Goal: Information Seeking & Learning: Learn about a topic

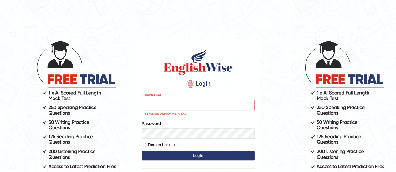
type input "GreeshmaV"
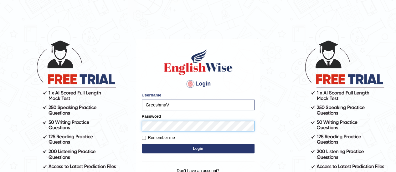
click at [142, 144] on button "Login" at bounding box center [198, 148] width 113 height 9
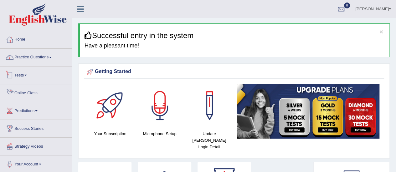
click at [33, 58] on link "Practice Questions" at bounding box center [35, 57] width 71 height 16
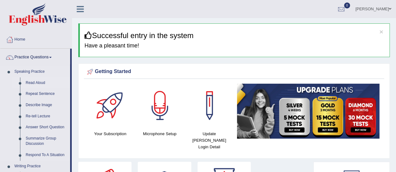
click at [34, 83] on link "Read Aloud" at bounding box center [46, 83] width 47 height 11
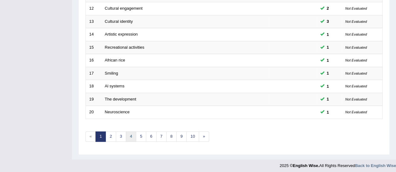
click at [131, 134] on link "4" at bounding box center [131, 137] width 10 height 10
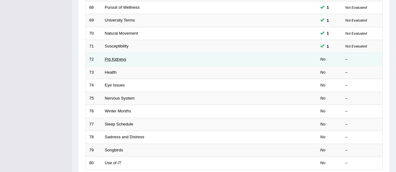
click at [107, 58] on link "Pig Kidneys" at bounding box center [116, 59] width 22 height 5
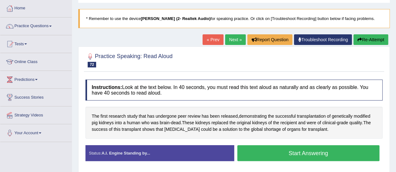
scroll to position [63, 0]
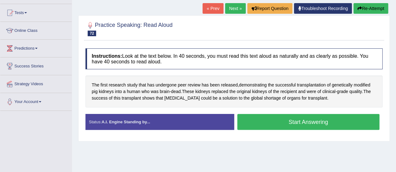
click at [292, 119] on button "Start Answering" at bounding box center [308, 122] width 142 height 16
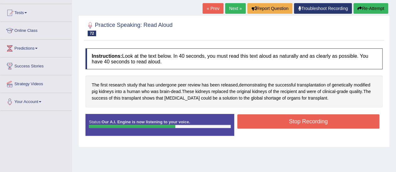
click at [297, 125] on button "Stop Recording" at bounding box center [308, 121] width 142 height 14
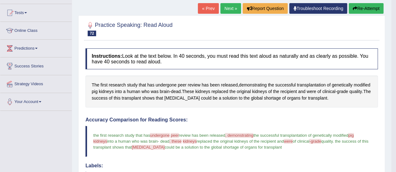
click at [221, 8] on link "Next »" at bounding box center [230, 8] width 21 height 11
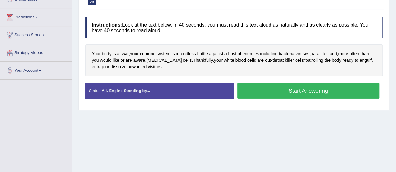
click at [269, 91] on button "Start Answering" at bounding box center [308, 91] width 142 height 16
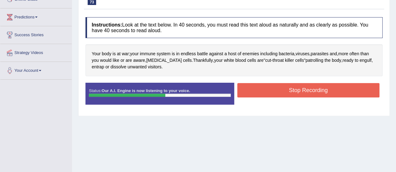
click at [276, 89] on button "Stop Recording" at bounding box center [308, 90] width 142 height 14
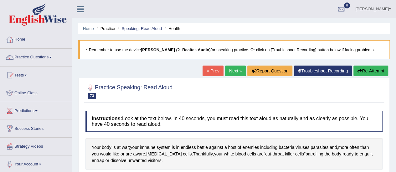
click at [234, 73] on link "Next »" at bounding box center [235, 71] width 21 height 11
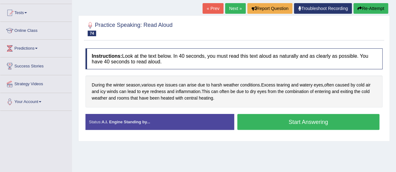
click at [272, 123] on button "Start Answering" at bounding box center [308, 122] width 142 height 16
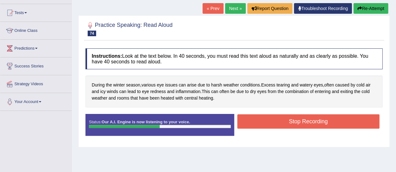
click at [274, 122] on button "Stop Recording" at bounding box center [308, 121] width 142 height 14
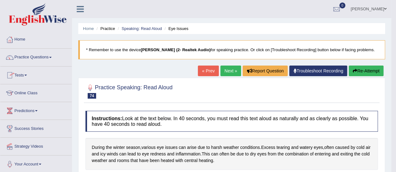
click at [49, 56] on link "Practice Questions" at bounding box center [35, 57] width 71 height 16
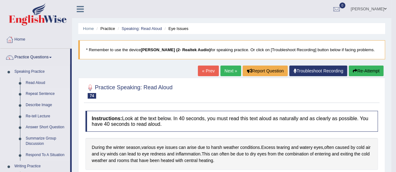
click at [33, 94] on link "Repeat Sentence" at bounding box center [46, 94] width 47 height 11
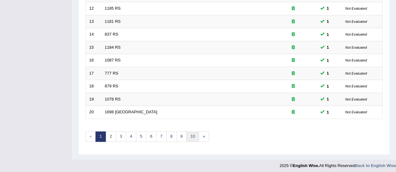
click at [189, 135] on link "10" at bounding box center [192, 137] width 13 height 10
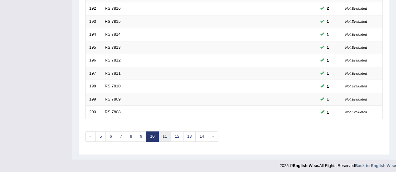
click at [165, 133] on link "11" at bounding box center [164, 137] width 13 height 10
click at [166, 134] on link "12" at bounding box center [166, 137] width 13 height 10
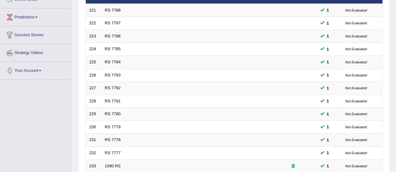
scroll to position [31, 0]
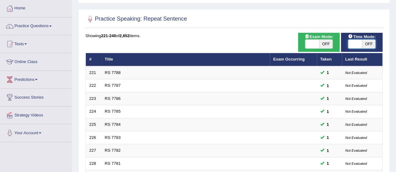
click at [349, 43] on span at bounding box center [355, 44] width 14 height 9
click at [354, 43] on span at bounding box center [355, 44] width 14 height 9
click at [351, 44] on span at bounding box center [355, 44] width 14 height 9
checkbox input "true"
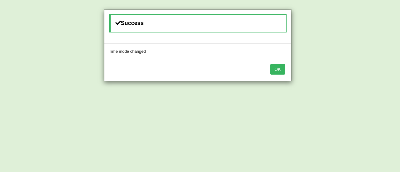
click at [283, 71] on button "OK" at bounding box center [278, 69] width 14 height 11
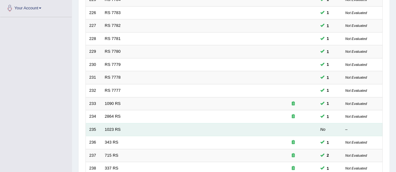
scroll to position [188, 0]
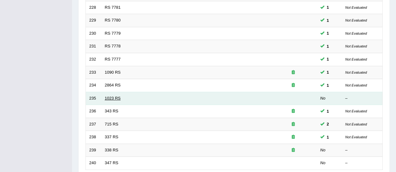
click at [114, 96] on link "1023 RS" at bounding box center [113, 98] width 16 height 5
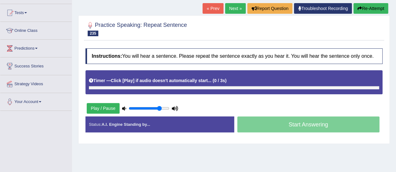
type input "0.8"
click at [160, 109] on input "range" at bounding box center [149, 108] width 41 height 5
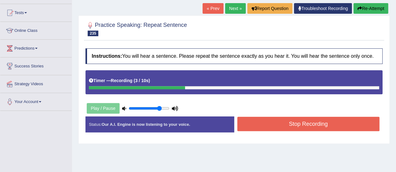
click at [257, 128] on button "Stop Recording" at bounding box center [308, 124] width 142 height 14
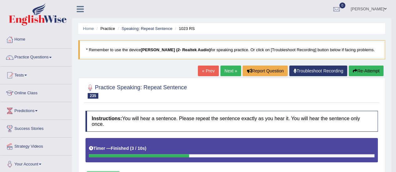
click at [226, 70] on link "Next »" at bounding box center [230, 71] width 21 height 11
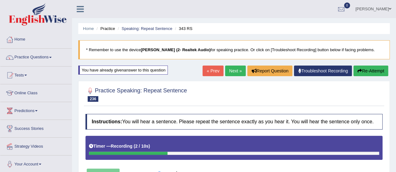
scroll to position [125, 0]
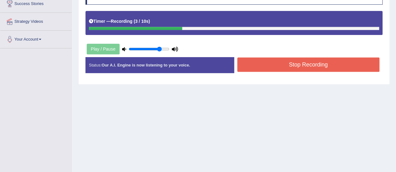
click at [301, 58] on button "Stop Recording" at bounding box center [308, 65] width 142 height 14
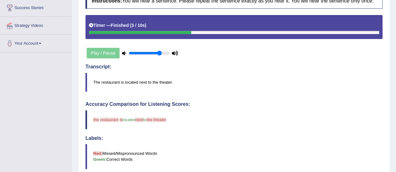
scroll to position [27, 0]
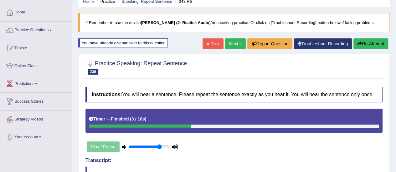
click at [236, 45] on link "Next »" at bounding box center [235, 43] width 21 height 11
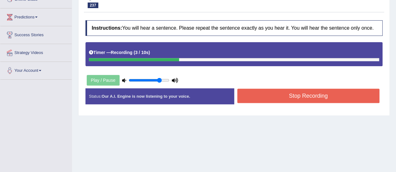
click at [249, 96] on button "Stop Recording" at bounding box center [308, 96] width 142 height 14
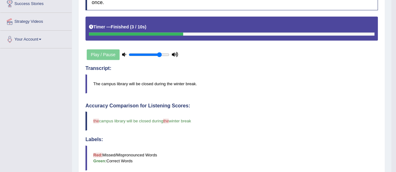
scroll to position [31, 0]
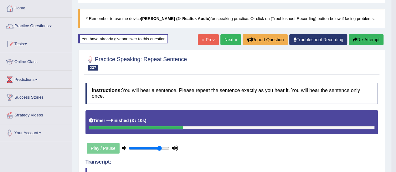
click at [232, 42] on link "Next »" at bounding box center [230, 39] width 21 height 11
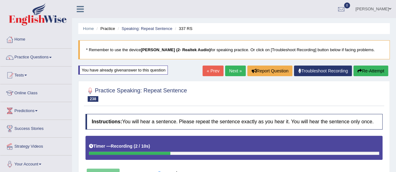
scroll to position [94, 0]
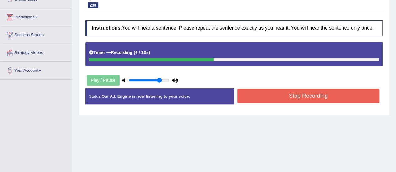
click at [299, 92] on button "Stop Recording" at bounding box center [308, 96] width 142 height 14
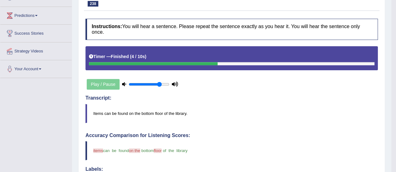
scroll to position [2, 0]
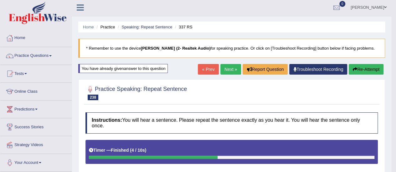
click at [227, 67] on link "Next »" at bounding box center [230, 69] width 21 height 11
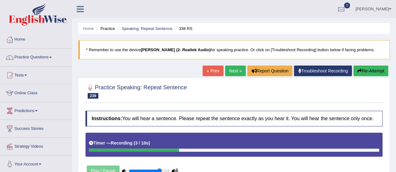
scroll to position [125, 0]
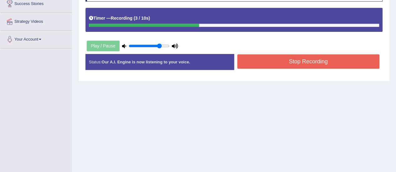
click at [270, 62] on button "Stop Recording" at bounding box center [308, 61] width 142 height 14
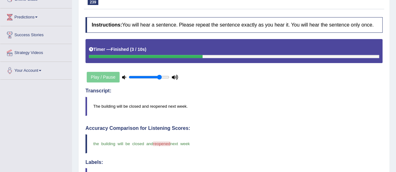
scroll to position [31, 0]
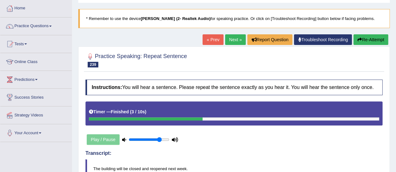
click at [231, 43] on link "Next »" at bounding box center [235, 39] width 21 height 11
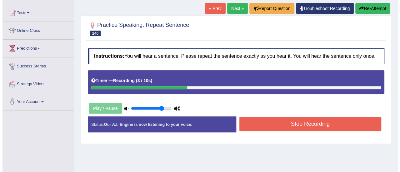
scroll to position [63, 0]
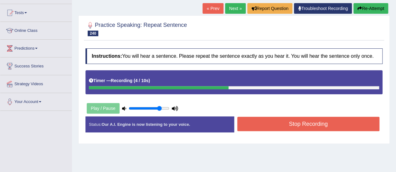
click at [280, 124] on button "Stop Recording" at bounding box center [308, 124] width 142 height 14
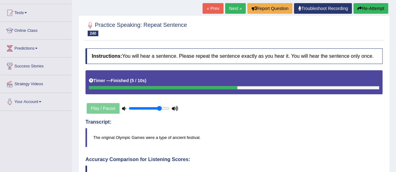
click at [230, 10] on link "Next »" at bounding box center [235, 8] width 21 height 11
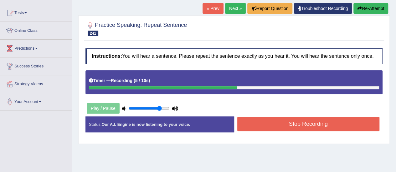
click at [303, 124] on button "Stop Recording" at bounding box center [308, 124] width 142 height 14
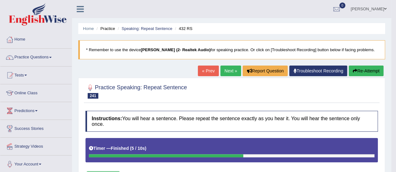
click at [228, 71] on link "Next »" at bounding box center [230, 71] width 21 height 11
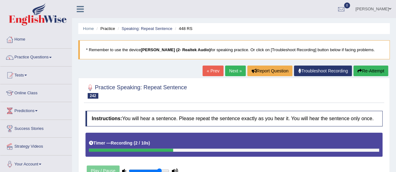
scroll to position [94, 0]
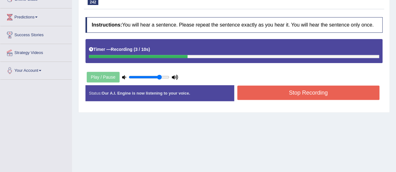
click at [272, 97] on button "Stop Recording" at bounding box center [308, 93] width 142 height 14
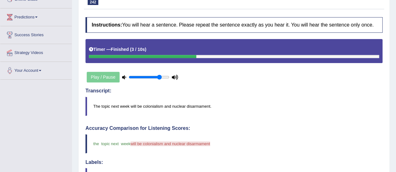
scroll to position [31, 0]
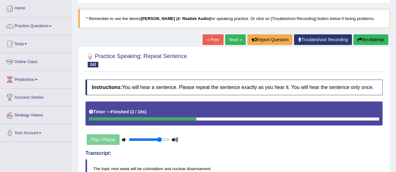
click at [235, 39] on link "Next »" at bounding box center [235, 39] width 21 height 11
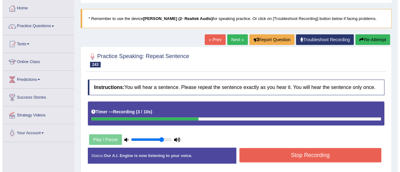
scroll to position [63, 0]
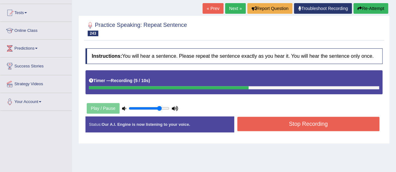
click at [253, 125] on button "Stop Recording" at bounding box center [308, 124] width 142 height 14
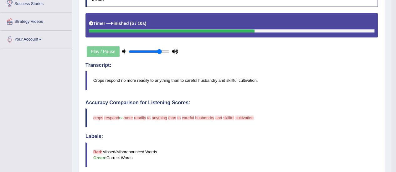
scroll to position [0, 0]
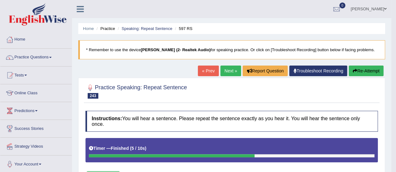
click at [229, 74] on link "Next »" at bounding box center [230, 71] width 21 height 11
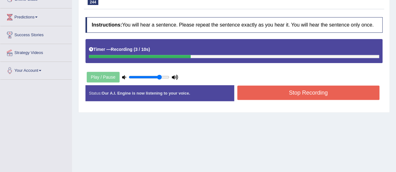
click at [249, 92] on button "Stop Recording" at bounding box center [308, 93] width 142 height 14
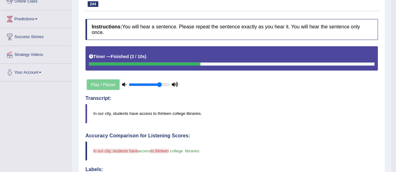
scroll to position [29, 0]
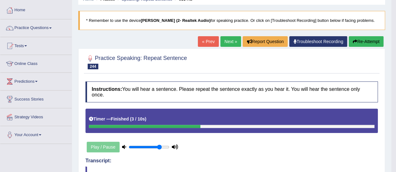
click at [364, 41] on button "Re-Attempt" at bounding box center [365, 41] width 35 height 11
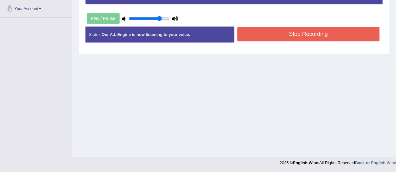
click at [288, 36] on button "Stop Recording" at bounding box center [308, 34] width 142 height 14
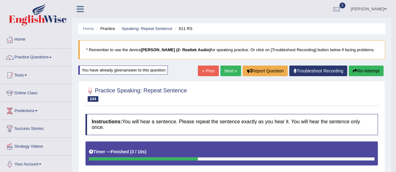
click at [221, 72] on link "Next »" at bounding box center [230, 71] width 21 height 11
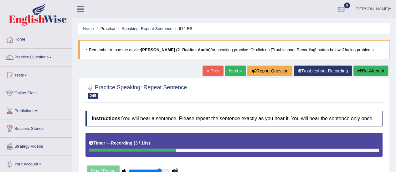
scroll to position [94, 0]
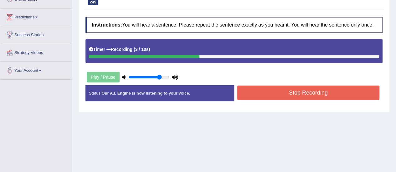
click at [278, 96] on button "Stop Recording" at bounding box center [308, 93] width 142 height 14
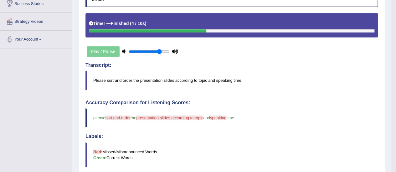
scroll to position [0, 0]
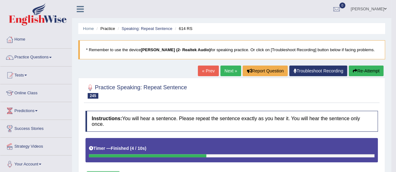
click at [224, 72] on link "Next »" at bounding box center [230, 71] width 21 height 11
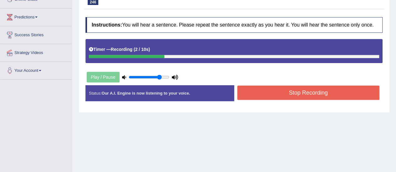
click at [250, 95] on button "Stop Recording" at bounding box center [308, 93] width 142 height 14
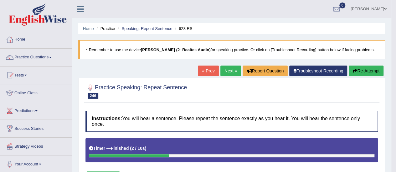
click at [230, 70] on link "Next »" at bounding box center [230, 71] width 21 height 11
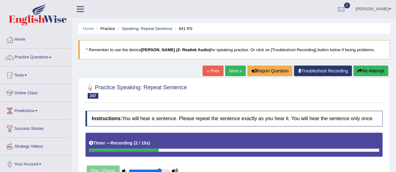
scroll to position [63, 0]
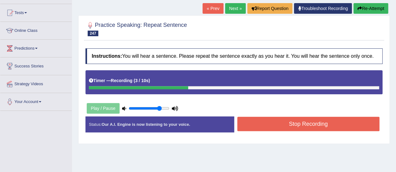
click at [275, 124] on button "Stop Recording" at bounding box center [308, 124] width 142 height 14
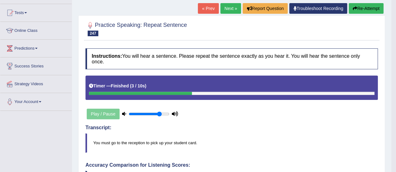
click at [228, 7] on link "Next »" at bounding box center [230, 8] width 21 height 11
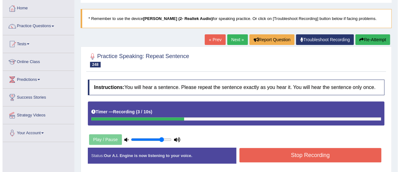
scroll to position [63, 0]
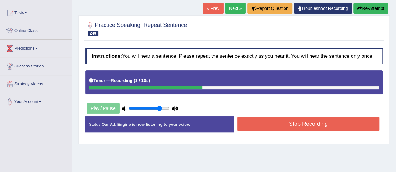
click at [264, 124] on button "Stop Recording" at bounding box center [308, 124] width 142 height 14
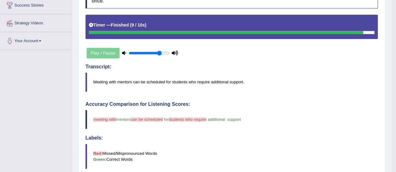
scroll to position [30, 0]
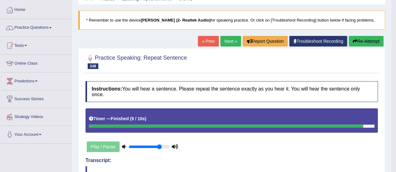
click at [229, 41] on link "Next »" at bounding box center [230, 41] width 21 height 11
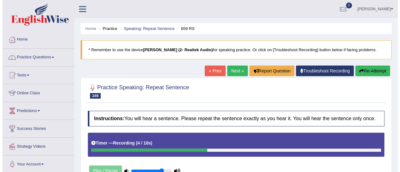
scroll to position [31, 0]
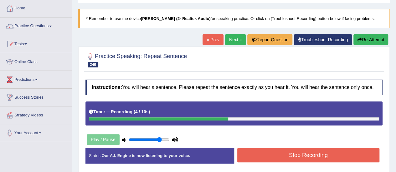
click at [270, 149] on button "Stop Recording" at bounding box center [308, 155] width 142 height 14
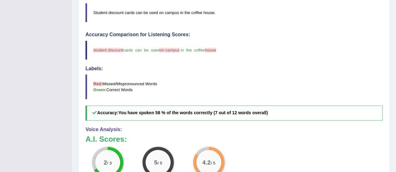
scroll to position [0, 0]
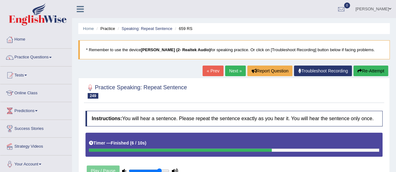
click at [233, 72] on link "Next »" at bounding box center [235, 71] width 21 height 11
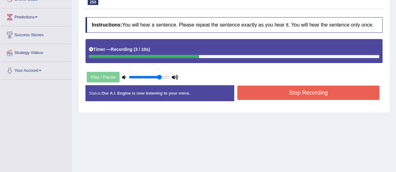
click at [268, 92] on button "Stop Recording" at bounding box center [308, 93] width 142 height 14
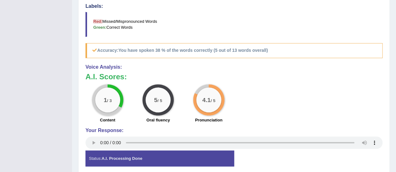
scroll to position [63, 0]
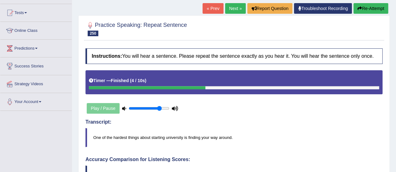
click at [237, 10] on link "Next »" at bounding box center [235, 8] width 21 height 11
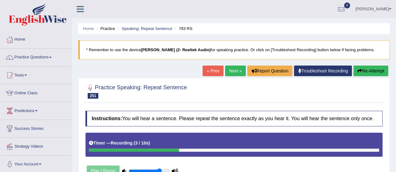
scroll to position [94, 0]
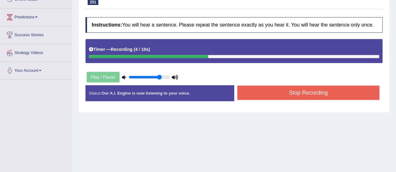
click at [273, 97] on button "Stop Recording" at bounding box center [308, 93] width 142 height 14
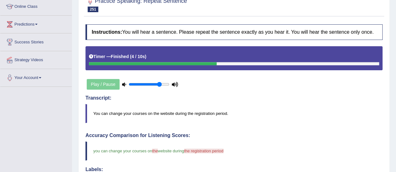
scroll to position [0, 0]
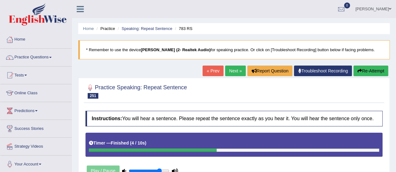
click at [226, 69] on link "Next »" at bounding box center [235, 71] width 21 height 11
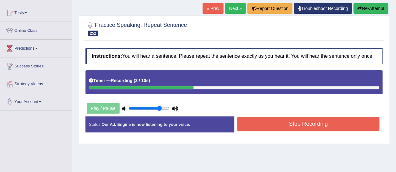
click at [254, 123] on button "Stop Recording" at bounding box center [308, 124] width 142 height 14
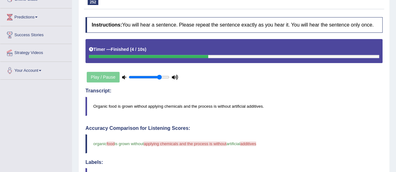
scroll to position [0, 0]
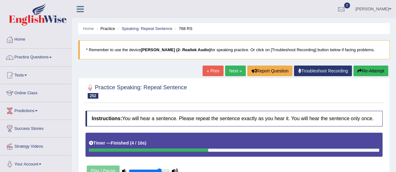
click at [231, 71] on link "Next »" at bounding box center [235, 71] width 21 height 11
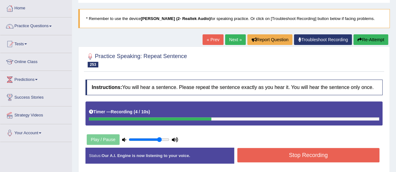
click at [280, 157] on button "Stop Recording" at bounding box center [308, 155] width 142 height 14
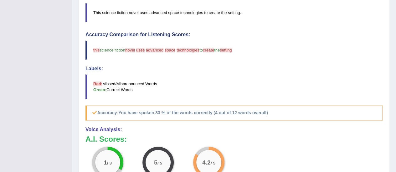
scroll to position [31, 0]
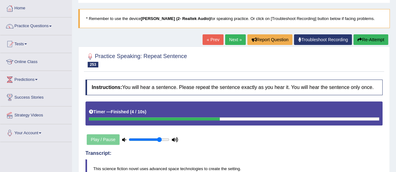
click at [233, 38] on link "Next »" at bounding box center [235, 39] width 21 height 11
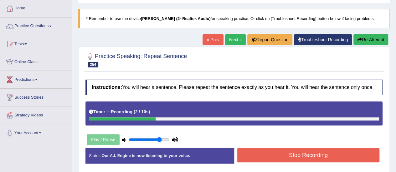
scroll to position [63, 0]
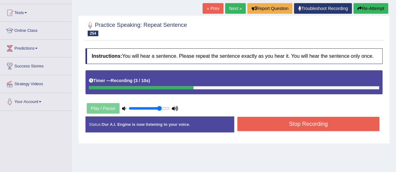
click at [259, 128] on button "Stop Recording" at bounding box center [308, 124] width 142 height 14
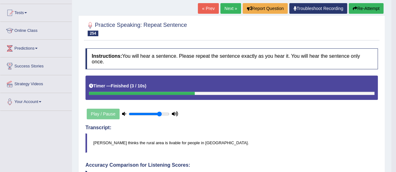
click at [226, 8] on link "Next »" at bounding box center [230, 8] width 21 height 11
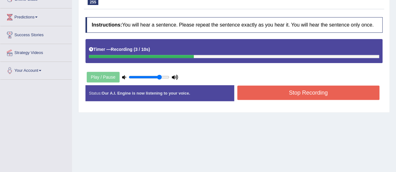
click at [285, 94] on button "Stop Recording" at bounding box center [308, 93] width 142 height 14
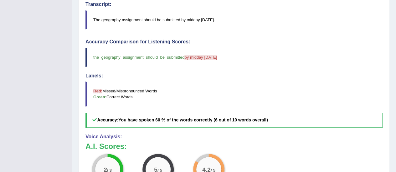
scroll to position [55, 0]
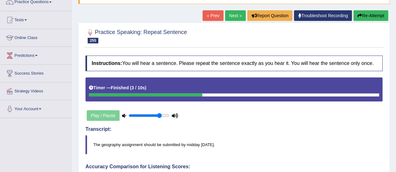
click at [230, 16] on link "Next »" at bounding box center [235, 15] width 21 height 11
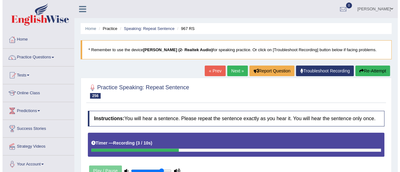
scroll to position [125, 0]
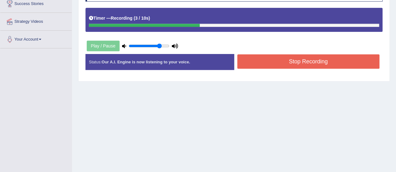
click at [261, 54] on button "Stop Recording" at bounding box center [308, 61] width 142 height 14
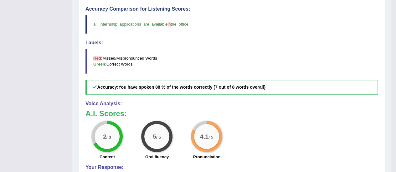
scroll to position [31, 0]
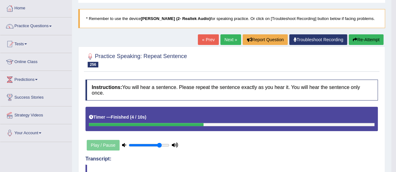
click at [230, 40] on link "Next »" at bounding box center [230, 39] width 21 height 11
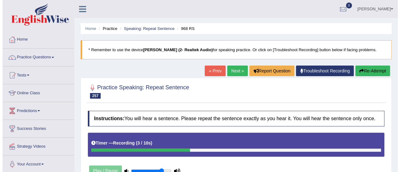
scroll to position [94, 0]
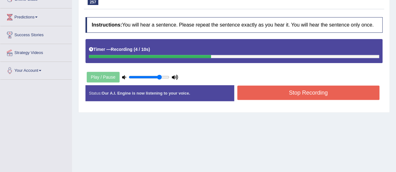
click at [267, 93] on button "Stop Recording" at bounding box center [308, 93] width 142 height 14
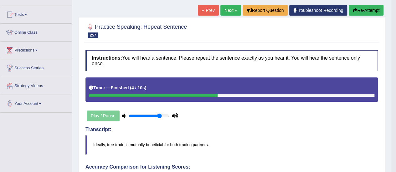
scroll to position [29, 0]
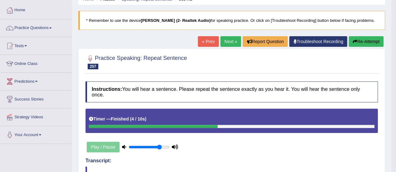
click at [228, 40] on link "Next »" at bounding box center [230, 41] width 21 height 11
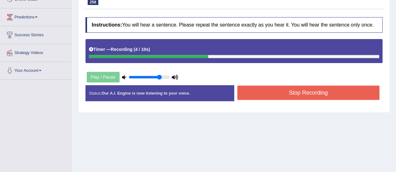
click at [281, 90] on button "Stop Recording" at bounding box center [308, 93] width 142 height 14
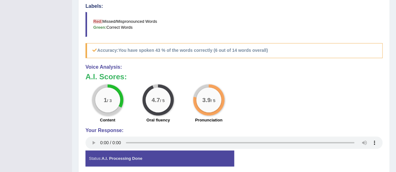
scroll to position [63, 0]
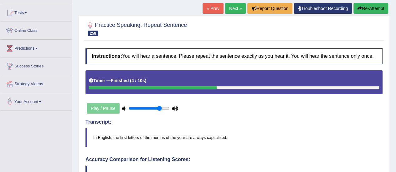
click at [229, 9] on link "Next »" at bounding box center [235, 8] width 21 height 11
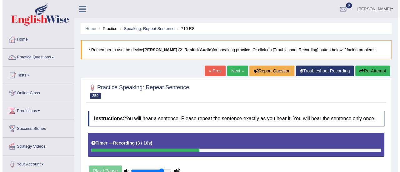
scroll to position [94, 0]
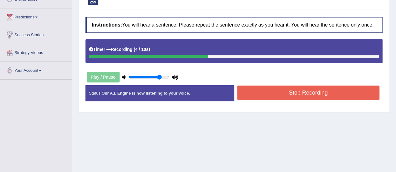
click at [259, 95] on button "Stop Recording" at bounding box center [308, 93] width 142 height 14
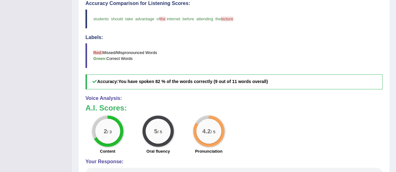
scroll to position [0, 0]
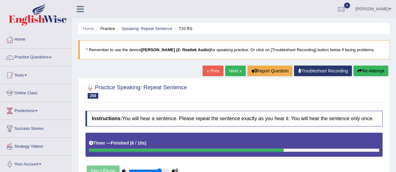
click at [233, 72] on link "Next »" at bounding box center [235, 71] width 21 height 11
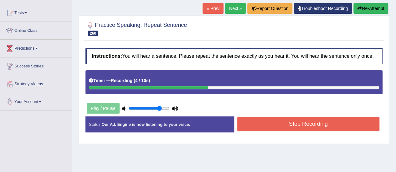
click at [276, 127] on button "Stop Recording" at bounding box center [308, 124] width 142 height 14
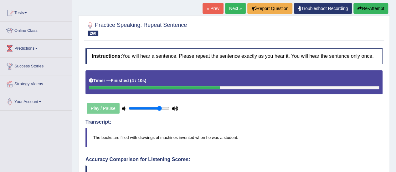
click at [230, 9] on link "Next »" at bounding box center [235, 8] width 21 height 11
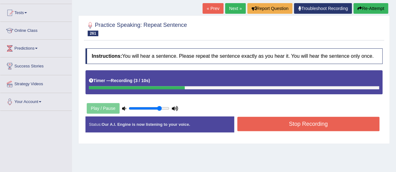
scroll to position [94, 0]
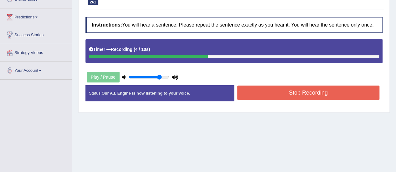
click at [261, 94] on button "Stop Recording" at bounding box center [308, 93] width 142 height 14
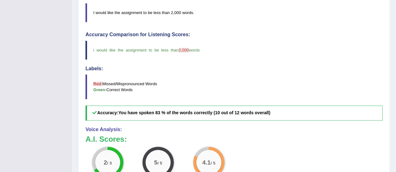
scroll to position [31, 0]
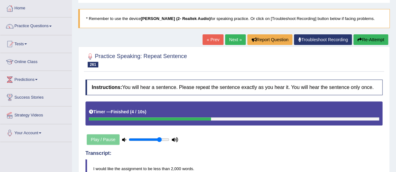
click at [236, 39] on link "Next »" at bounding box center [235, 39] width 21 height 11
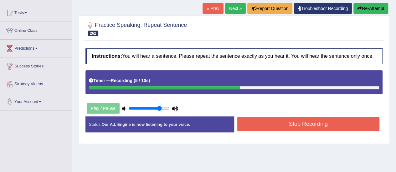
click at [258, 126] on button "Stop Recording" at bounding box center [308, 124] width 142 height 14
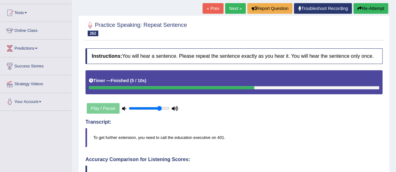
scroll to position [31, 0]
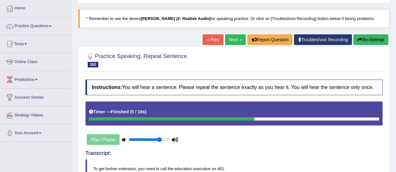
click at [235, 41] on link "Next »" at bounding box center [235, 39] width 21 height 11
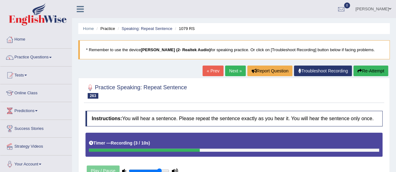
scroll to position [63, 0]
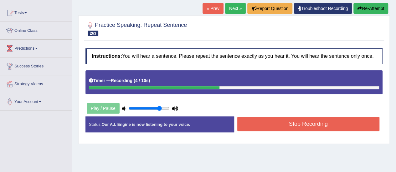
click at [271, 128] on button "Stop Recording" at bounding box center [308, 124] width 142 height 14
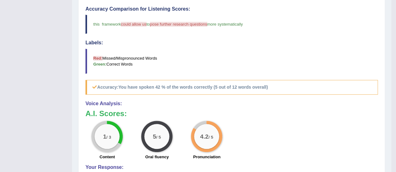
scroll to position [31, 0]
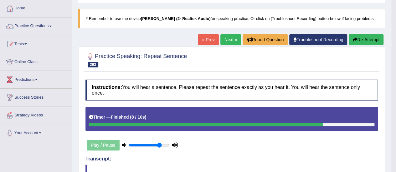
click at [227, 38] on link "Next »" at bounding box center [230, 39] width 21 height 11
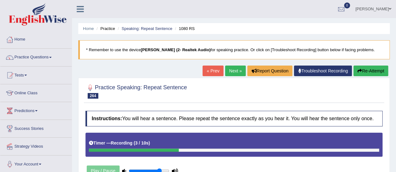
scroll to position [94, 0]
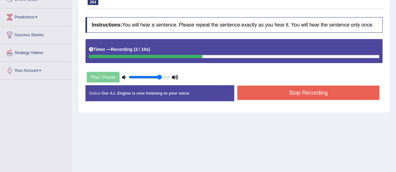
click at [310, 94] on button "Stop Recording" at bounding box center [308, 93] width 142 height 14
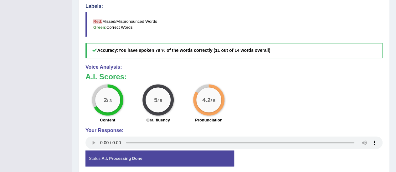
scroll to position [63, 0]
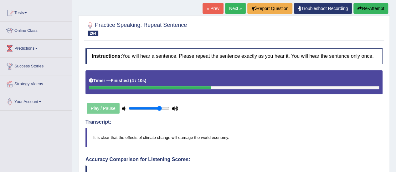
click at [235, 8] on link "Next »" at bounding box center [235, 8] width 21 height 11
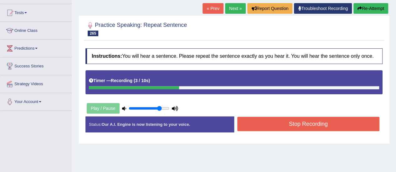
scroll to position [94, 0]
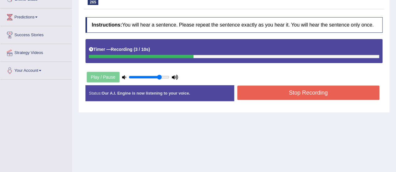
click at [282, 94] on button "Stop Recording" at bounding box center [308, 93] width 142 height 14
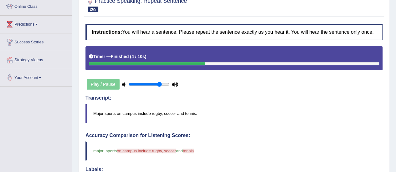
scroll to position [0, 0]
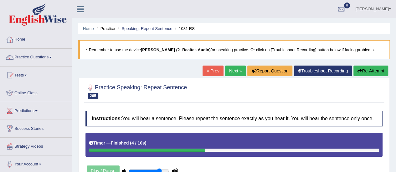
click at [228, 71] on link "Next »" at bounding box center [235, 71] width 21 height 11
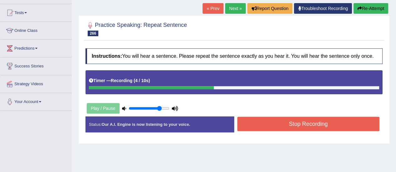
click at [271, 121] on button "Stop Recording" at bounding box center [308, 124] width 142 height 14
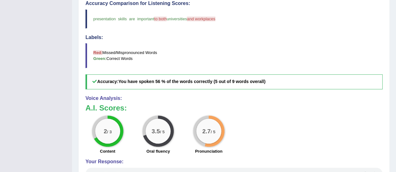
scroll to position [63, 0]
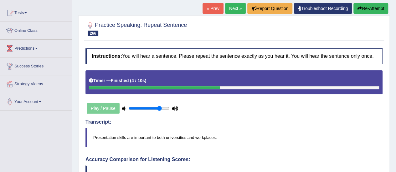
click at [236, 9] on link "Next »" at bounding box center [235, 8] width 21 height 11
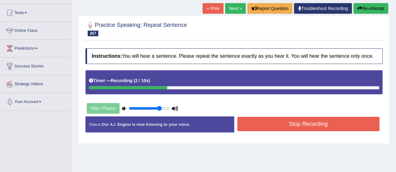
scroll to position [94, 0]
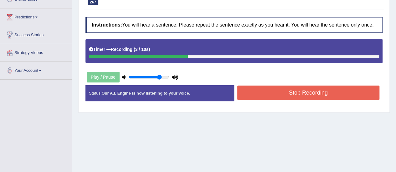
click at [247, 89] on button "Stop Recording" at bounding box center [308, 93] width 142 height 14
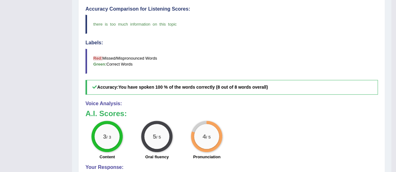
scroll to position [63, 0]
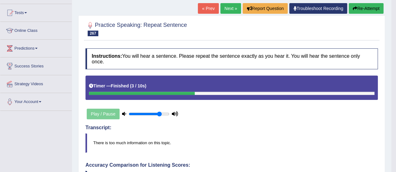
click at [228, 12] on link "Next »" at bounding box center [230, 8] width 21 height 11
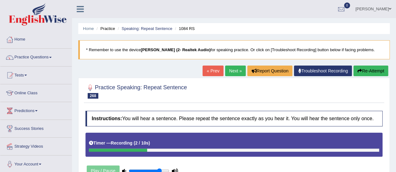
scroll to position [94, 0]
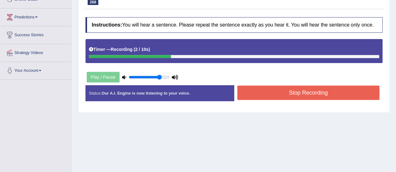
click at [261, 92] on button "Stop Recording" at bounding box center [308, 93] width 142 height 14
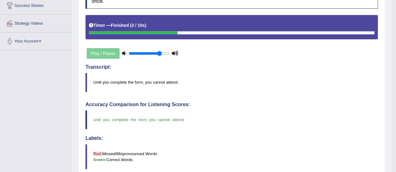
scroll to position [61, 0]
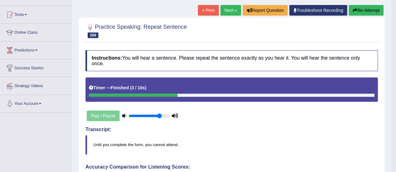
click at [224, 10] on link "Next »" at bounding box center [230, 10] width 21 height 11
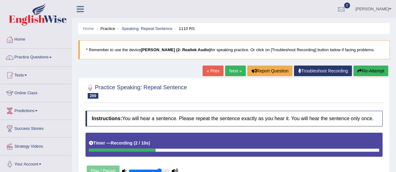
scroll to position [63, 0]
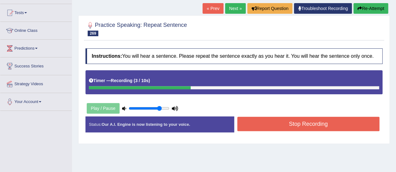
click at [282, 128] on button "Stop Recording" at bounding box center [308, 124] width 142 height 14
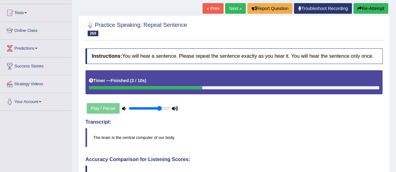
click at [230, 8] on link "Next »" at bounding box center [235, 8] width 21 height 11
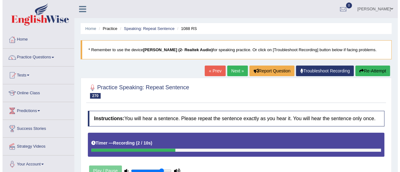
scroll to position [94, 0]
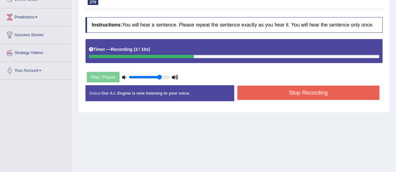
click at [267, 90] on button "Stop Recording" at bounding box center [308, 93] width 142 height 14
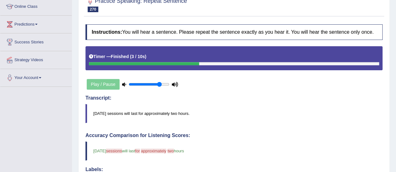
scroll to position [24, 0]
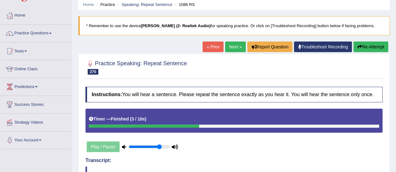
click at [229, 45] on link "Next »" at bounding box center [235, 47] width 21 height 11
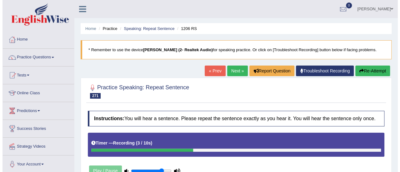
scroll to position [63, 0]
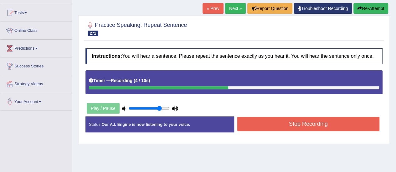
click at [268, 128] on button "Stop Recording" at bounding box center [308, 124] width 142 height 14
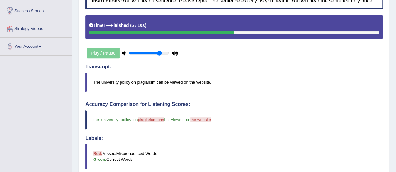
scroll to position [24, 0]
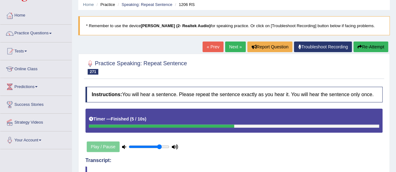
click at [231, 45] on link "Next »" at bounding box center [235, 47] width 21 height 11
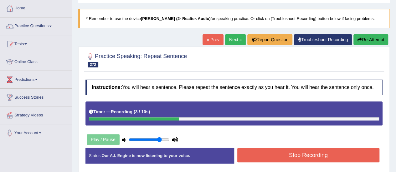
scroll to position [94, 0]
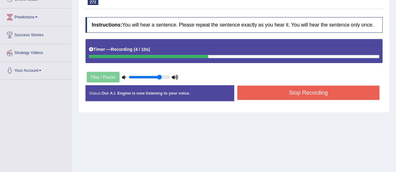
click at [277, 94] on button "Stop Recording" at bounding box center [308, 93] width 142 height 14
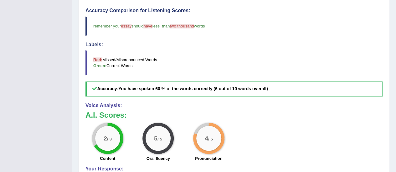
scroll to position [55, 0]
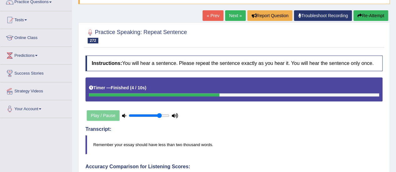
click at [230, 15] on link "Next »" at bounding box center [235, 15] width 21 height 11
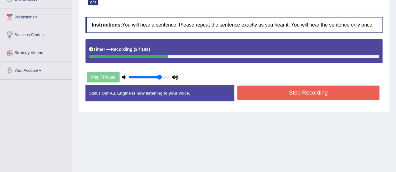
scroll to position [125, 0]
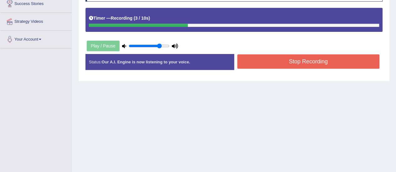
click at [265, 63] on button "Stop Recording" at bounding box center [308, 61] width 142 height 14
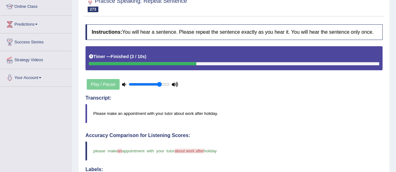
scroll to position [0, 0]
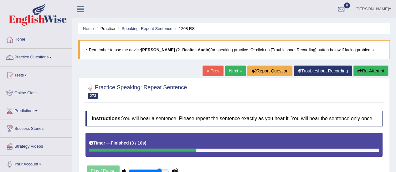
click at [230, 69] on link "Next »" at bounding box center [235, 71] width 21 height 11
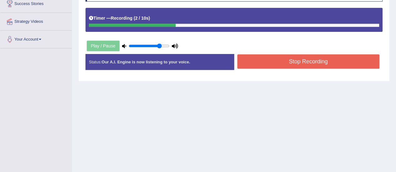
click at [250, 60] on button "Stop Recording" at bounding box center [308, 61] width 142 height 14
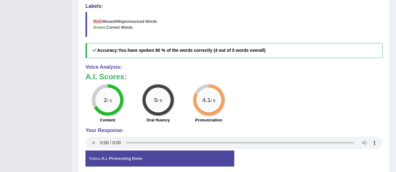
scroll to position [63, 0]
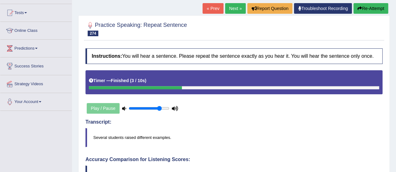
click at [227, 8] on link "Next »" at bounding box center [235, 8] width 21 height 11
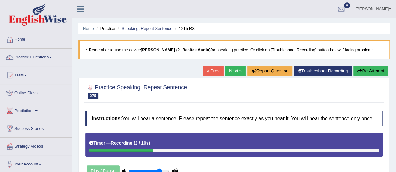
scroll to position [63, 0]
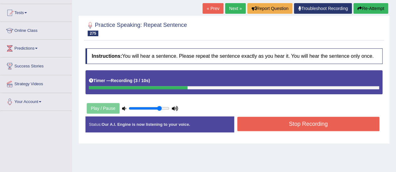
click at [264, 120] on button "Stop Recording" at bounding box center [308, 124] width 142 height 14
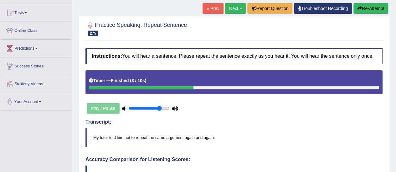
click at [235, 9] on link "Next »" at bounding box center [235, 8] width 21 height 11
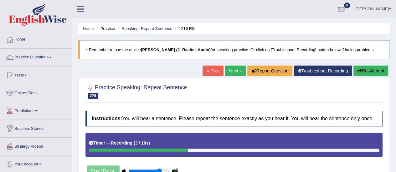
scroll to position [63, 0]
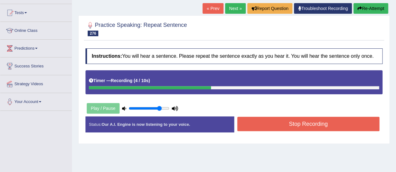
click at [274, 117] on button "Stop Recording" at bounding box center [308, 124] width 142 height 14
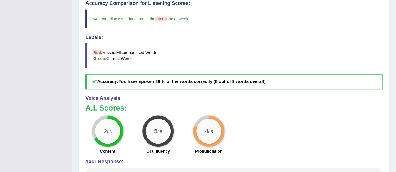
scroll to position [31, 0]
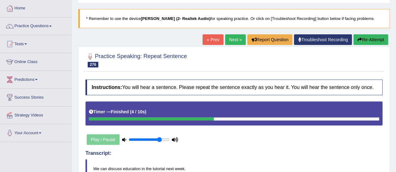
click at [230, 39] on link "Next »" at bounding box center [235, 39] width 21 height 11
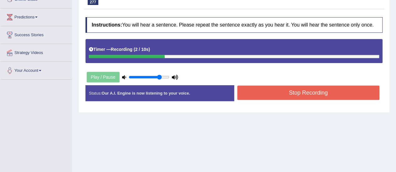
click at [249, 89] on button "Stop Recording" at bounding box center [308, 93] width 142 height 14
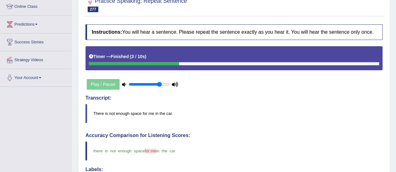
scroll to position [24, 0]
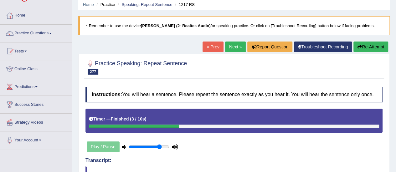
click at [233, 45] on link "Next »" at bounding box center [235, 47] width 21 height 11
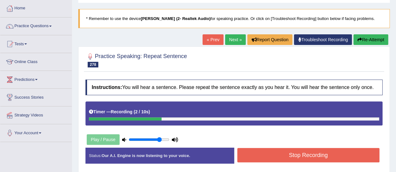
scroll to position [94, 0]
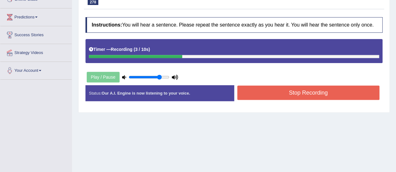
click at [261, 93] on button "Stop Recording" at bounding box center [308, 93] width 142 height 14
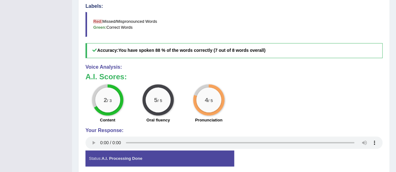
scroll to position [31, 0]
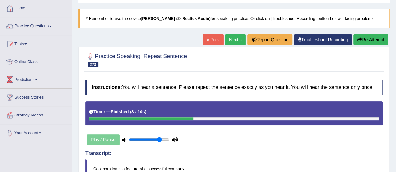
click at [236, 41] on link "Next »" at bounding box center [235, 39] width 21 height 11
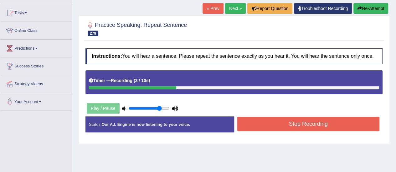
scroll to position [94, 0]
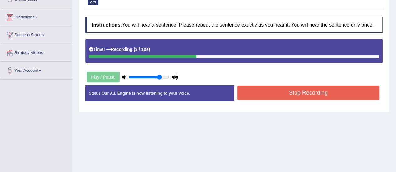
click at [259, 91] on button "Stop Recording" at bounding box center [308, 93] width 142 height 14
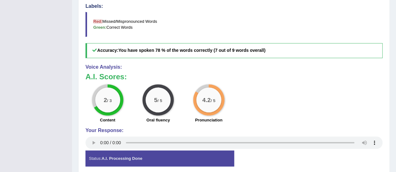
scroll to position [31, 0]
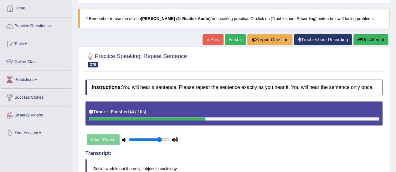
click at [236, 39] on link "Next »" at bounding box center [235, 39] width 21 height 11
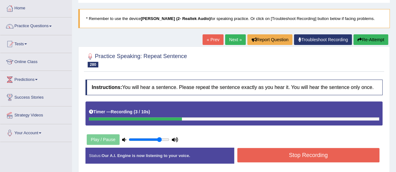
scroll to position [94, 0]
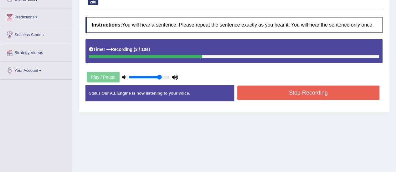
click at [267, 92] on button "Stop Recording" at bounding box center [308, 93] width 142 height 14
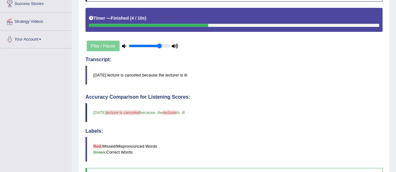
scroll to position [0, 0]
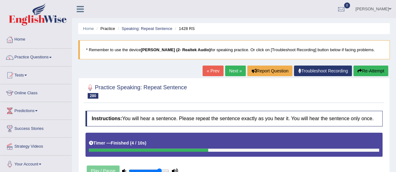
click at [231, 71] on link "Next »" at bounding box center [235, 71] width 21 height 11
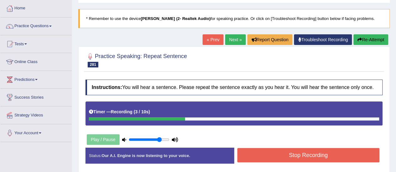
scroll to position [63, 0]
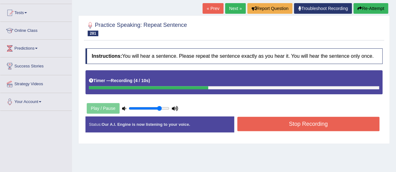
click at [260, 119] on button "Stop Recording" at bounding box center [308, 124] width 142 height 14
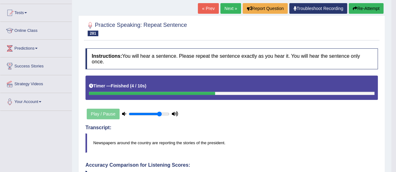
click at [225, 8] on link "Next »" at bounding box center [230, 8] width 21 height 11
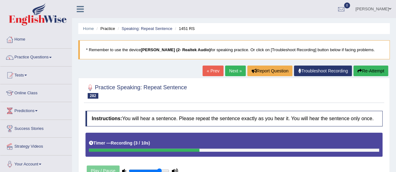
scroll to position [94, 0]
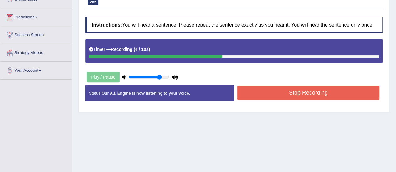
click at [257, 94] on button "Stop Recording" at bounding box center [308, 93] width 142 height 14
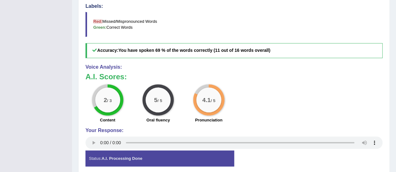
scroll to position [63, 0]
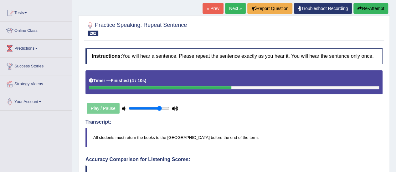
click at [236, 7] on link "Next »" at bounding box center [235, 8] width 21 height 11
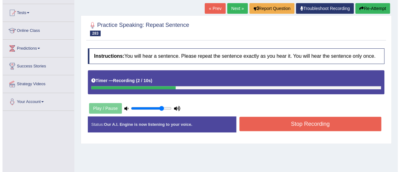
scroll to position [94, 0]
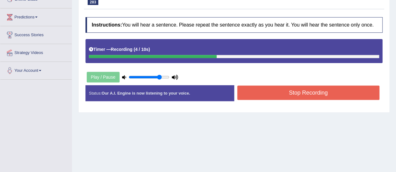
click at [250, 94] on button "Stop Recording" at bounding box center [308, 93] width 142 height 14
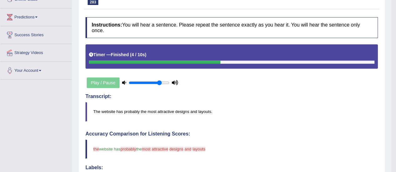
scroll to position [63, 0]
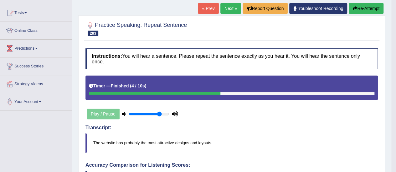
click at [223, 7] on link "Next »" at bounding box center [230, 8] width 21 height 11
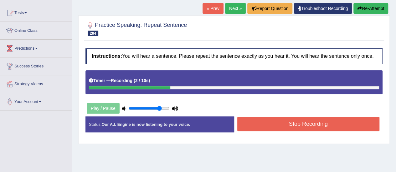
scroll to position [94, 0]
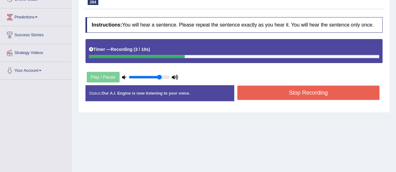
click at [267, 93] on button "Stop Recording" at bounding box center [308, 93] width 142 height 14
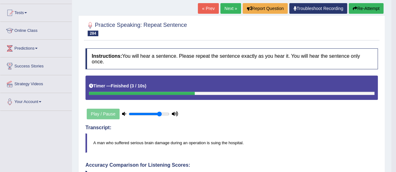
scroll to position [0, 0]
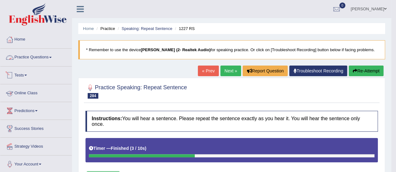
click at [27, 59] on link "Practice Questions" at bounding box center [35, 57] width 71 height 16
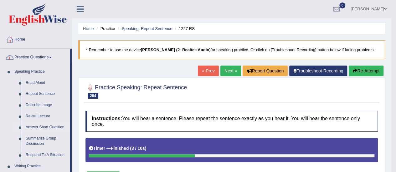
scroll to position [31, 0]
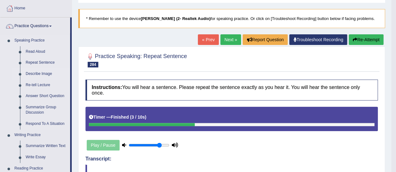
click at [35, 74] on link "Describe Image" at bounding box center [46, 74] width 47 height 11
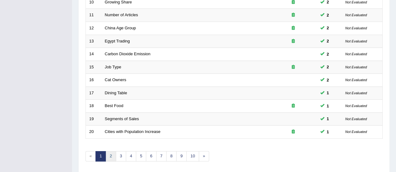
click at [111, 154] on link "2" at bounding box center [110, 156] width 10 height 10
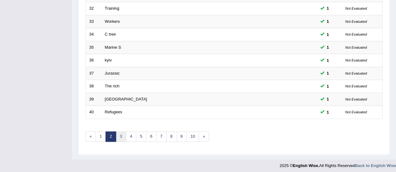
click at [120, 133] on link "3" at bounding box center [121, 137] width 10 height 10
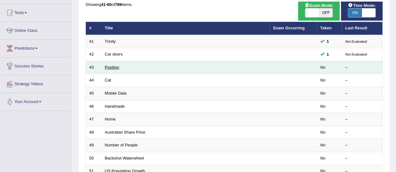
click at [111, 67] on link "Position" at bounding box center [112, 67] width 14 height 5
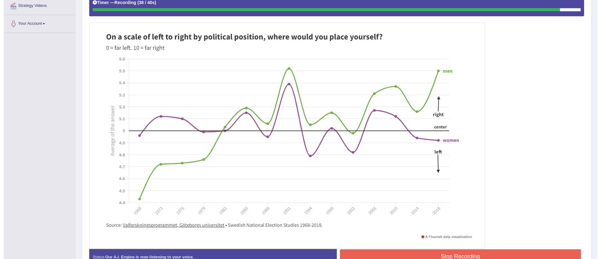
scroll to position [179, 0]
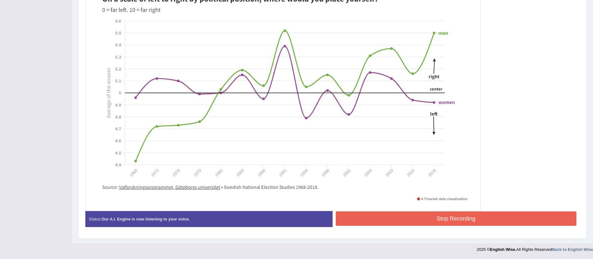
click at [395, 172] on button "Stop Recording" at bounding box center [456, 218] width 241 height 14
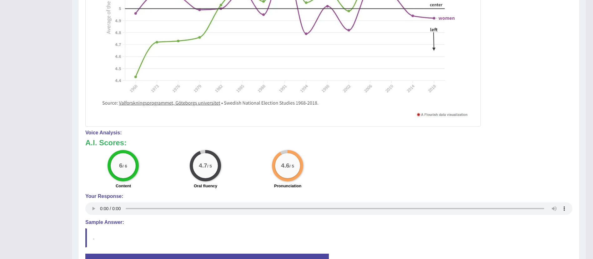
scroll to position [305, 0]
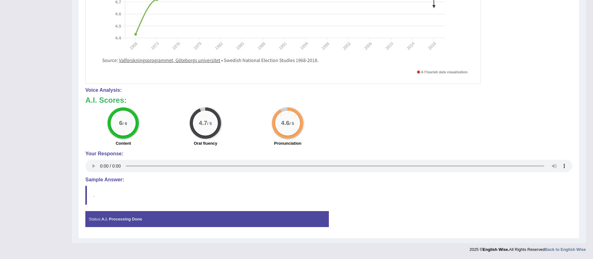
click at [86, 172] on blockquote "." at bounding box center [328, 194] width 487 height 19
click at [119, 172] on div "Status: A.I. Processing Done" at bounding box center [207, 219] width 244 height 16
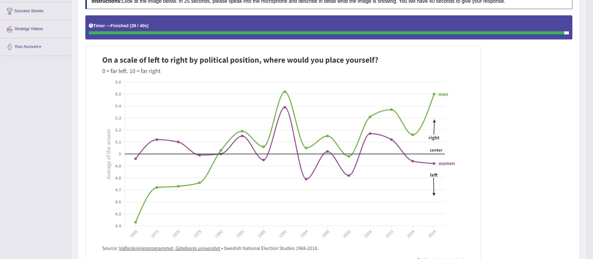
scroll to position [24, 0]
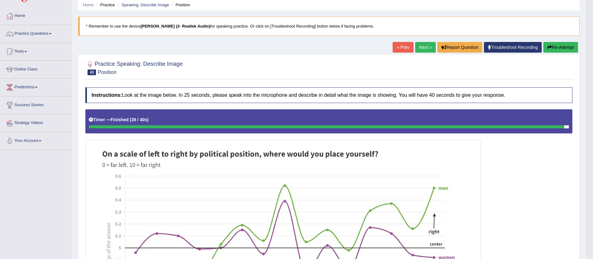
click at [395, 44] on link "Next »" at bounding box center [425, 47] width 21 height 11
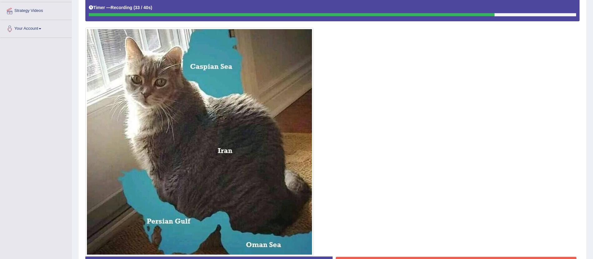
scroll to position [181, 0]
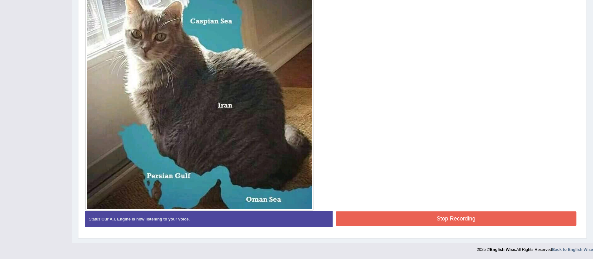
click at [417, 222] on button "Stop Recording" at bounding box center [456, 218] width 241 height 14
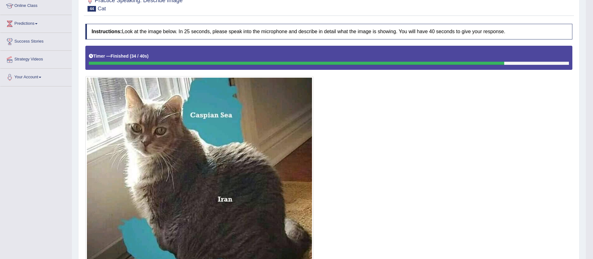
scroll to position [40, 0]
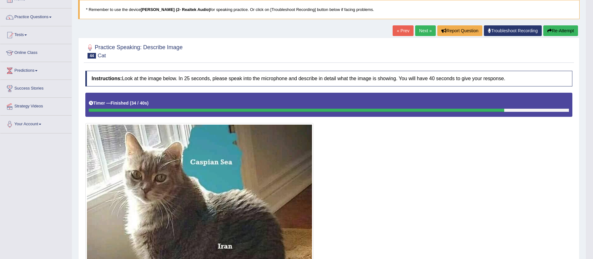
click at [423, 35] on link "Next »" at bounding box center [425, 30] width 21 height 11
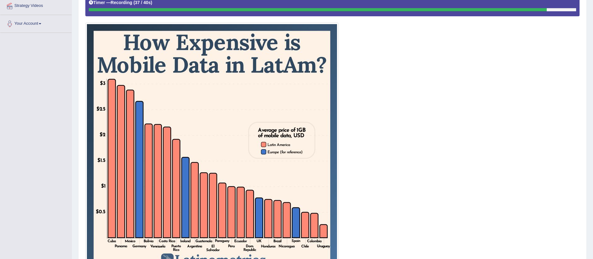
scroll to position [188, 0]
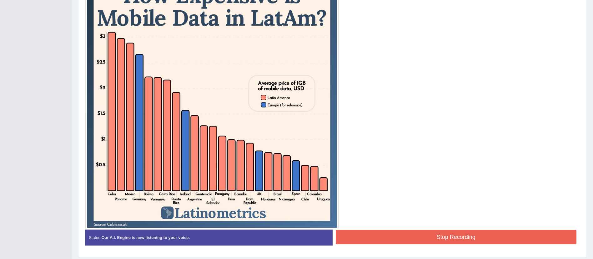
click at [403, 231] on button "Stop Recording" at bounding box center [456, 237] width 241 height 14
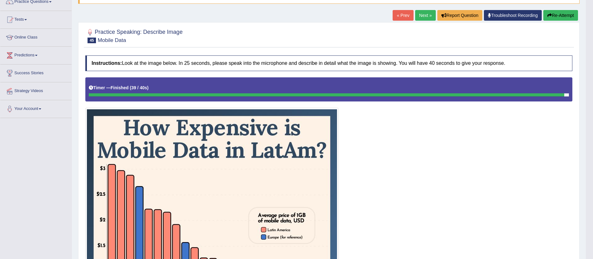
scroll to position [9, 0]
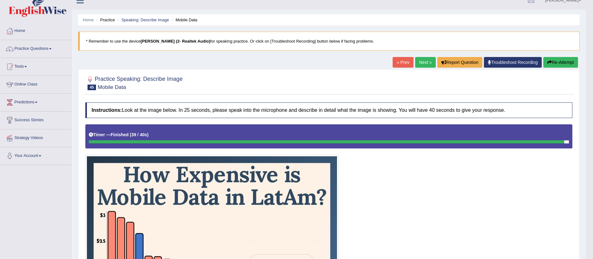
click at [423, 61] on link "Next »" at bounding box center [425, 62] width 21 height 11
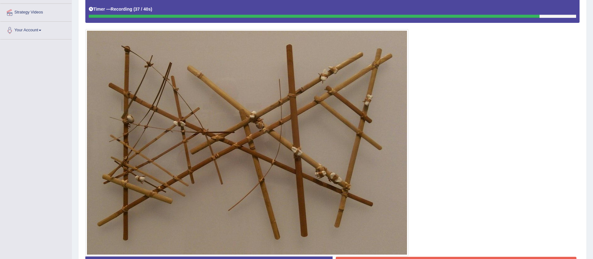
scroll to position [180, 0]
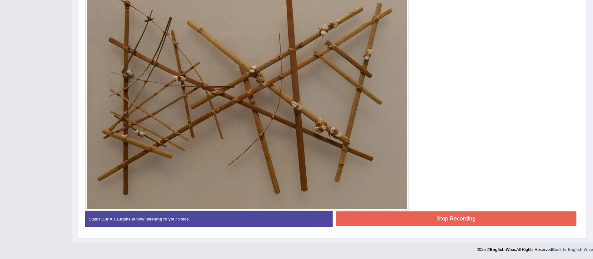
click at [364, 221] on button "Stop Recording" at bounding box center [456, 218] width 241 height 14
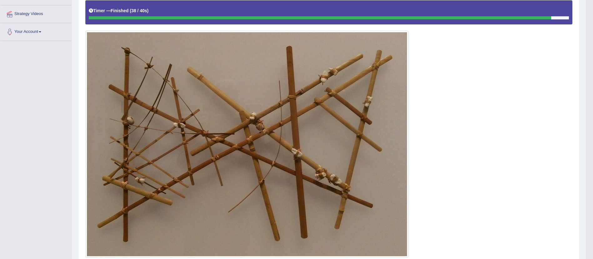
scroll to position [39, 0]
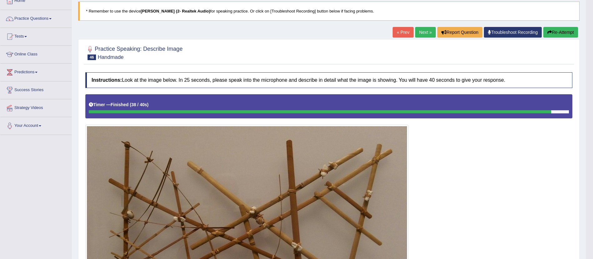
click at [421, 33] on link "Next »" at bounding box center [425, 32] width 21 height 11
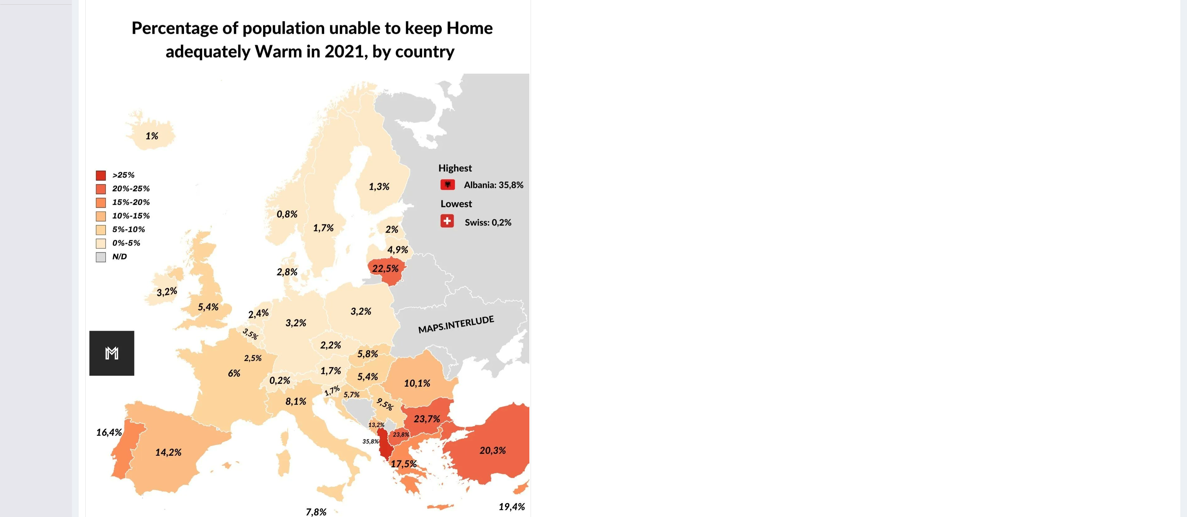
scroll to position [263, 0]
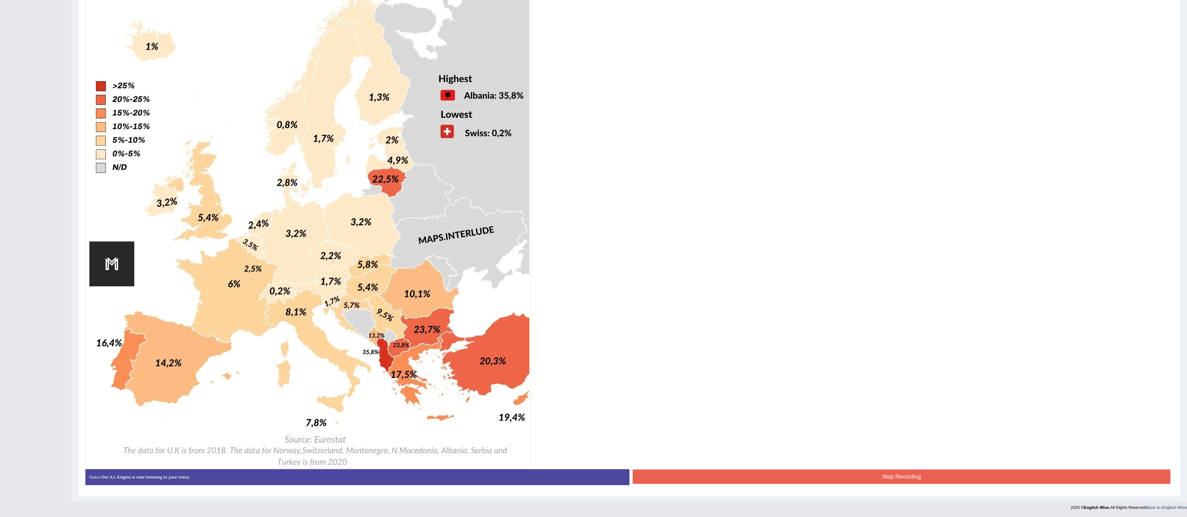
click at [593, 258] on button "Stop Recording" at bounding box center [901, 477] width 538 height 14
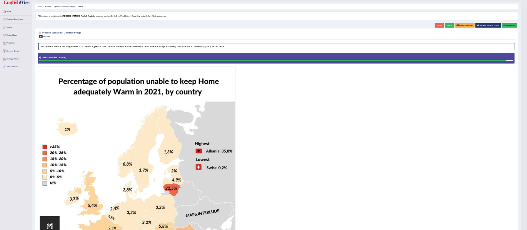
scroll to position [0, 0]
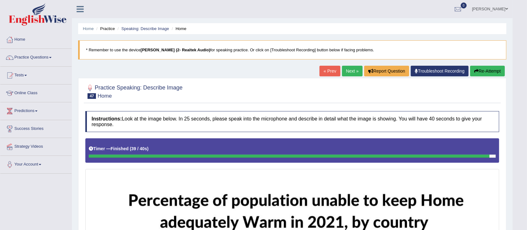
drag, startPoint x: 1181, startPoint y: 1, endPoint x: 43, endPoint y: 57, distance: 1138.4
click at [43, 57] on link "Practice Questions" at bounding box center [35, 57] width 71 height 16
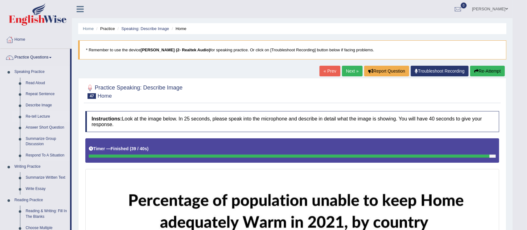
click at [35, 118] on link "Re-tell Lecture" at bounding box center [46, 116] width 47 height 11
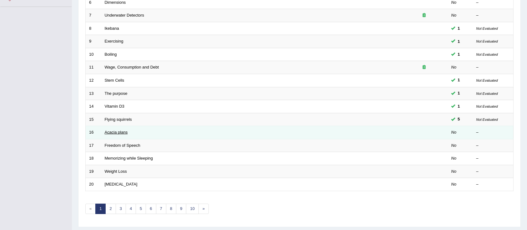
click at [116, 130] on link "Acacia plans" at bounding box center [116, 132] width 23 height 5
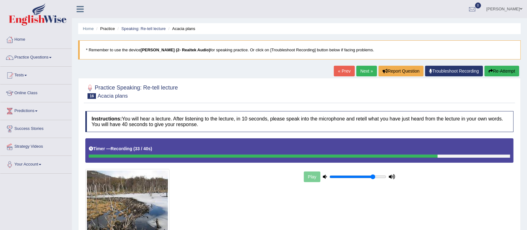
scroll to position [83, 0]
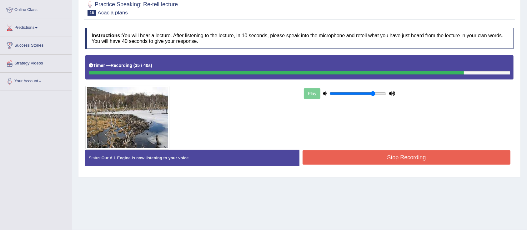
click at [336, 160] on button "Stop Recording" at bounding box center [407, 157] width 208 height 14
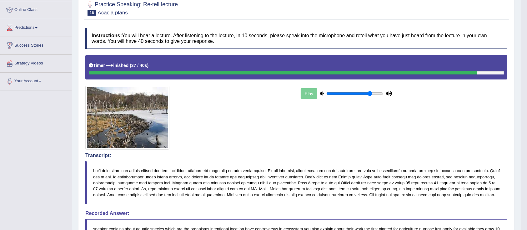
scroll to position [0, 0]
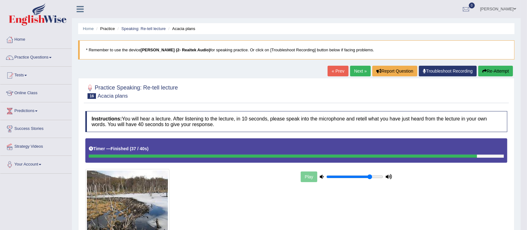
click at [351, 69] on link "Next »" at bounding box center [360, 71] width 21 height 11
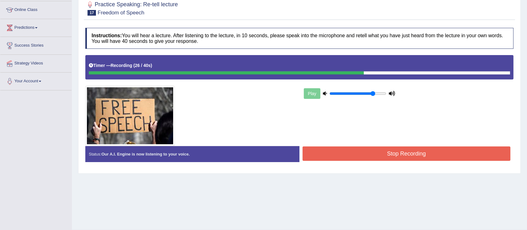
click at [341, 156] on button "Stop Recording" at bounding box center [407, 153] width 208 height 14
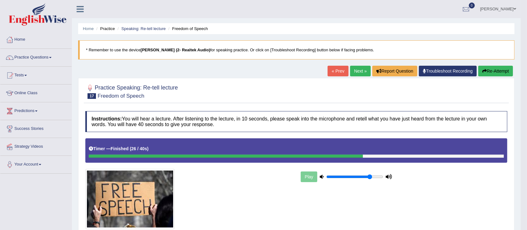
click at [357, 74] on link "Next »" at bounding box center [360, 71] width 21 height 11
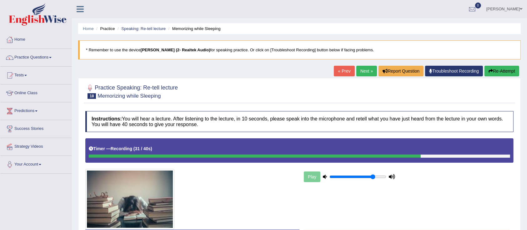
scroll to position [83, 0]
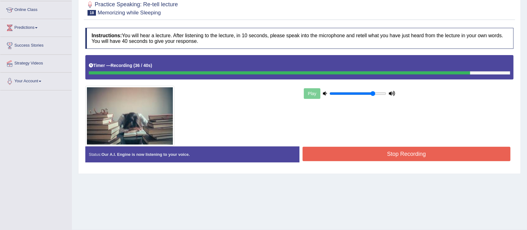
click at [343, 158] on button "Stop Recording" at bounding box center [407, 154] width 208 height 14
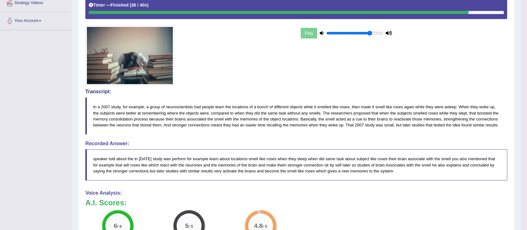
scroll to position [60, 0]
